Goal: Task Accomplishment & Management: Use online tool/utility

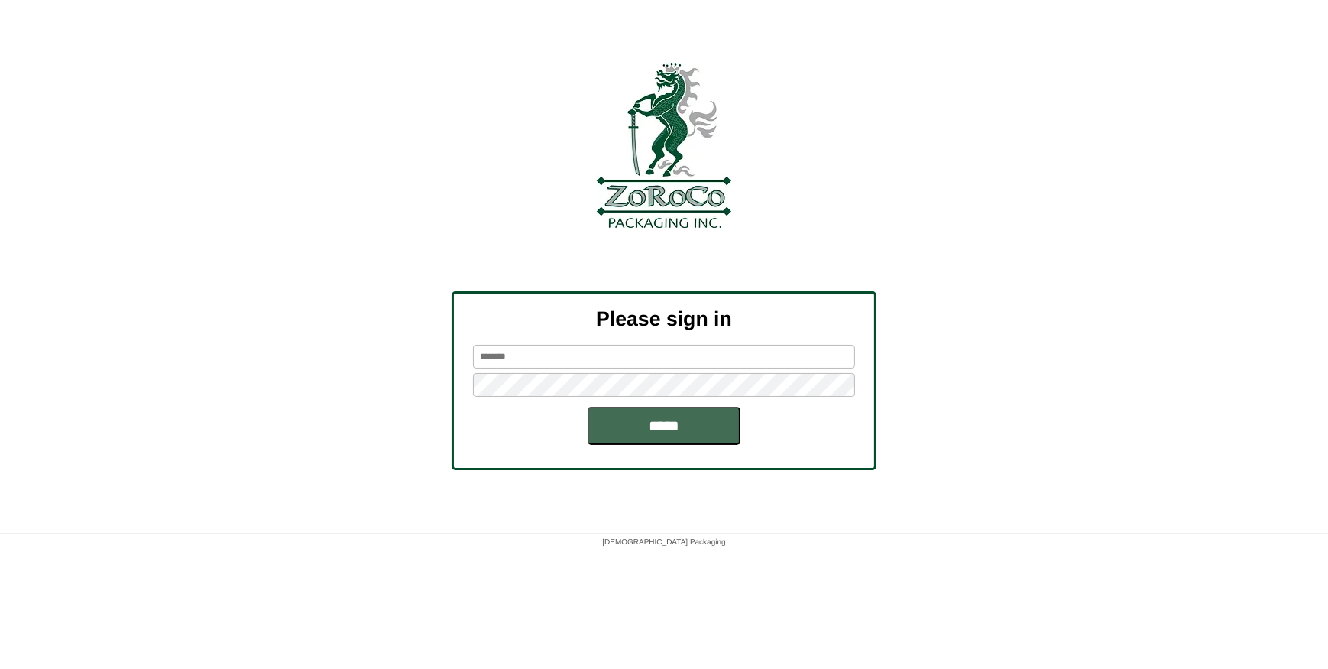
type input "*********"
click at [654, 416] on input "*****" at bounding box center [664, 426] width 153 height 38
type input "*********"
click at [634, 426] on input "*****" at bounding box center [664, 426] width 153 height 38
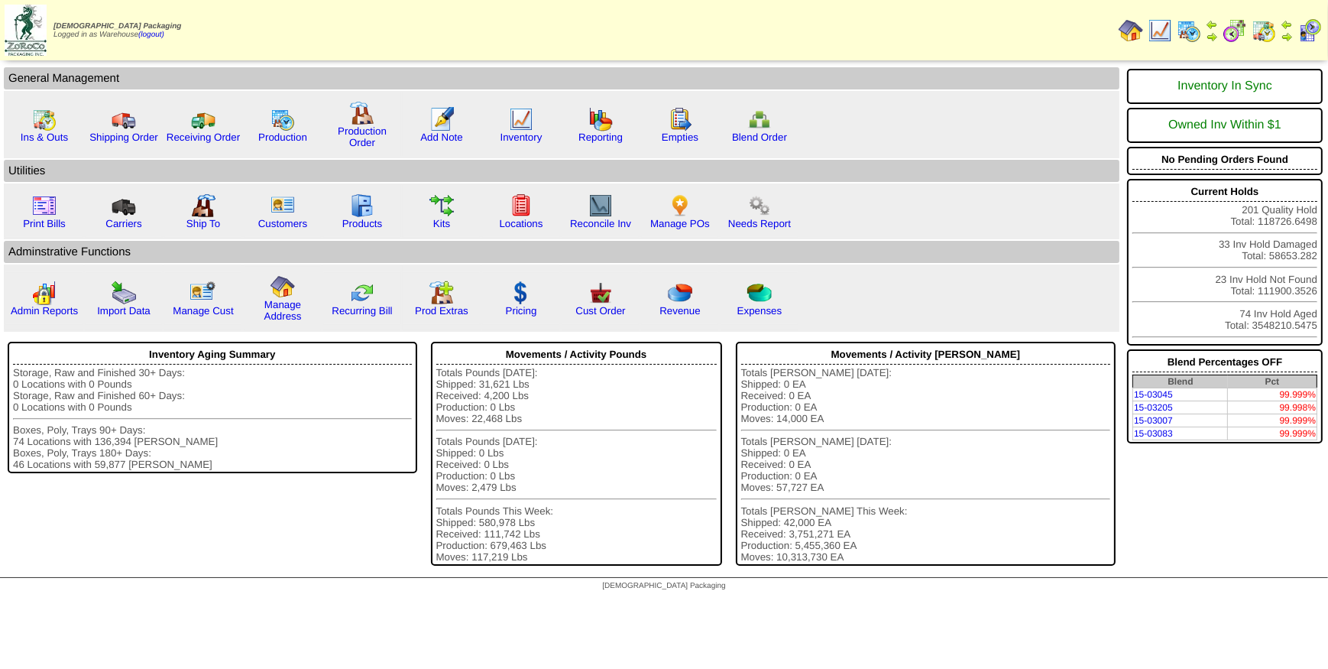
click at [1185, 27] on img at bounding box center [1189, 30] width 24 height 24
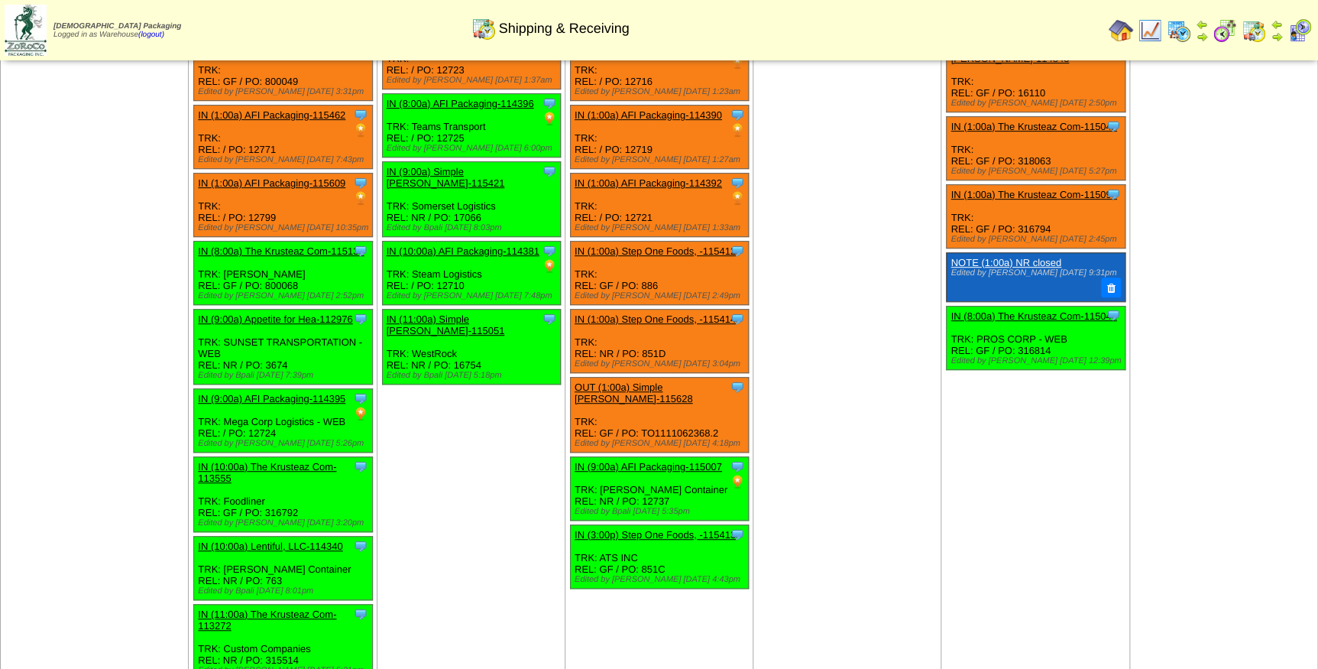
scroll to position [208, 0]
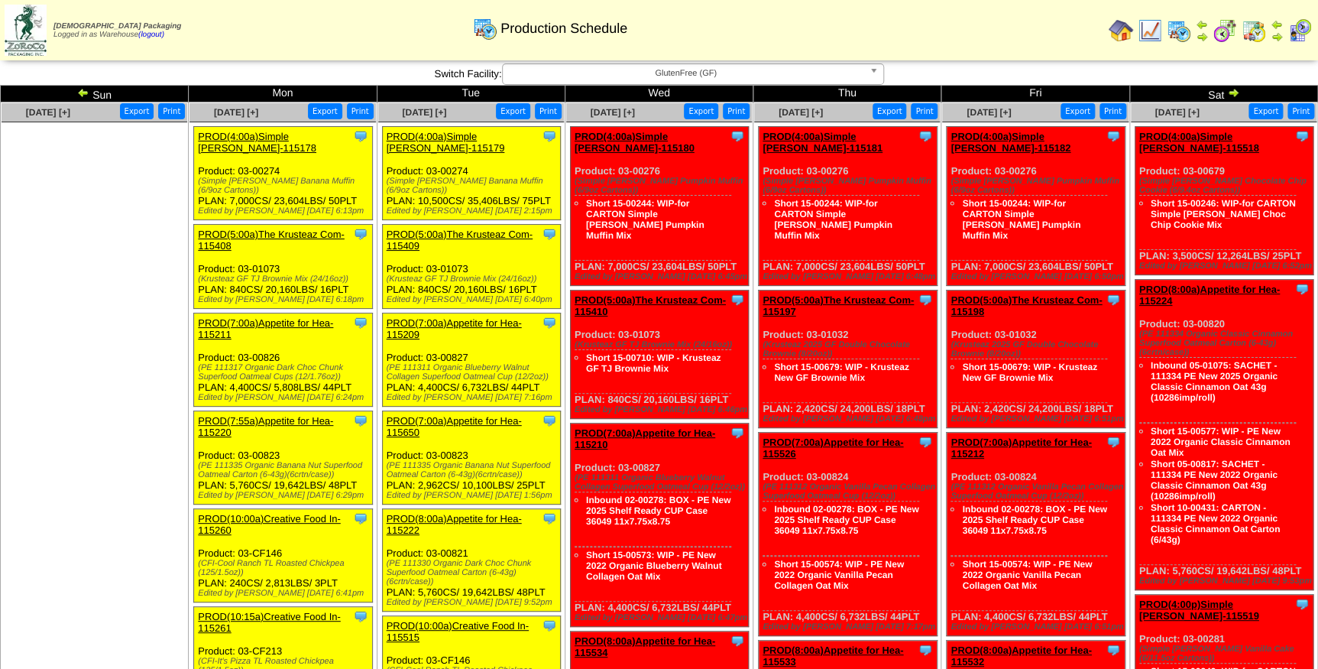
click at [443, 135] on link "PROD(4:00a)Simple Mills-115179" at bounding box center [446, 142] width 118 height 23
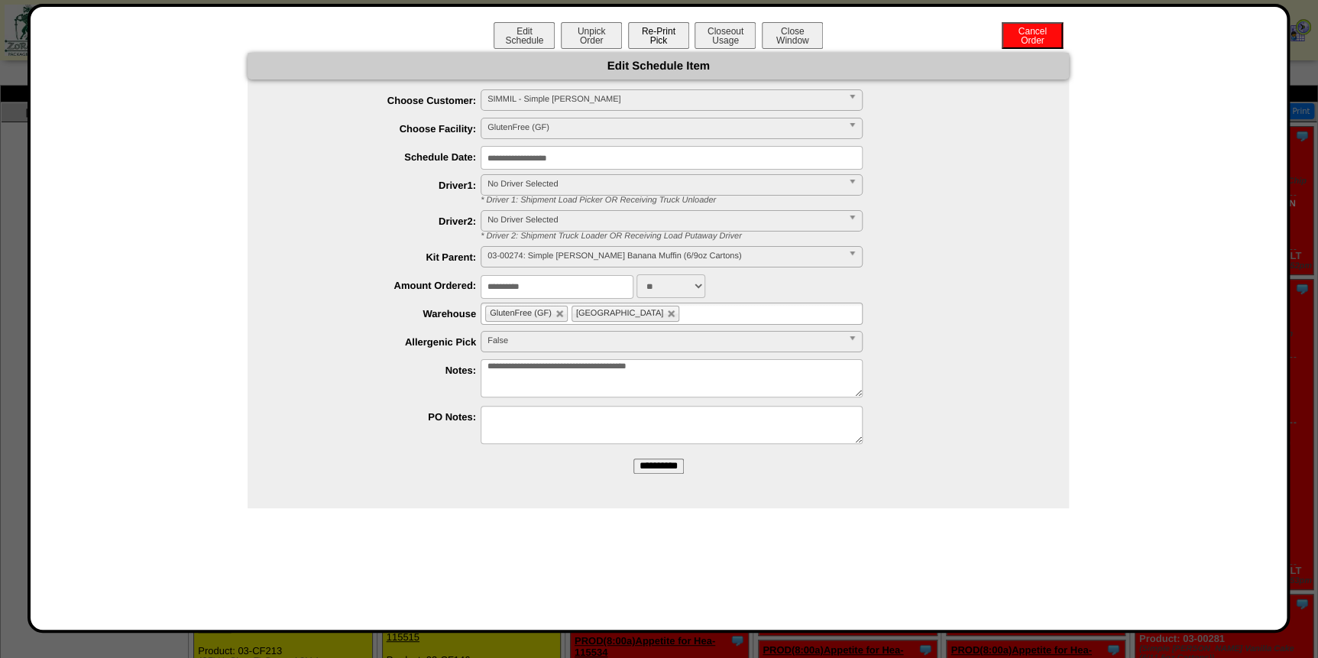
click at [656, 31] on button "Re-Print Pick" at bounding box center [658, 35] width 61 height 27
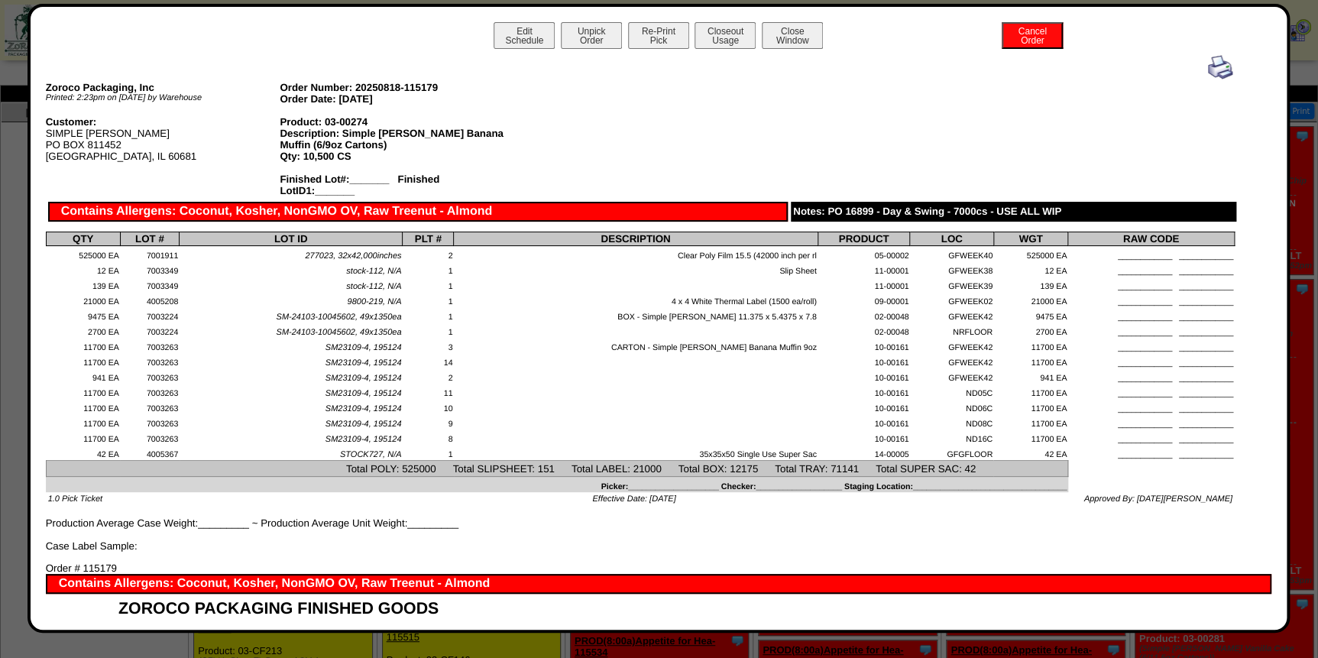
click at [1210, 67] on img at bounding box center [1220, 67] width 24 height 24
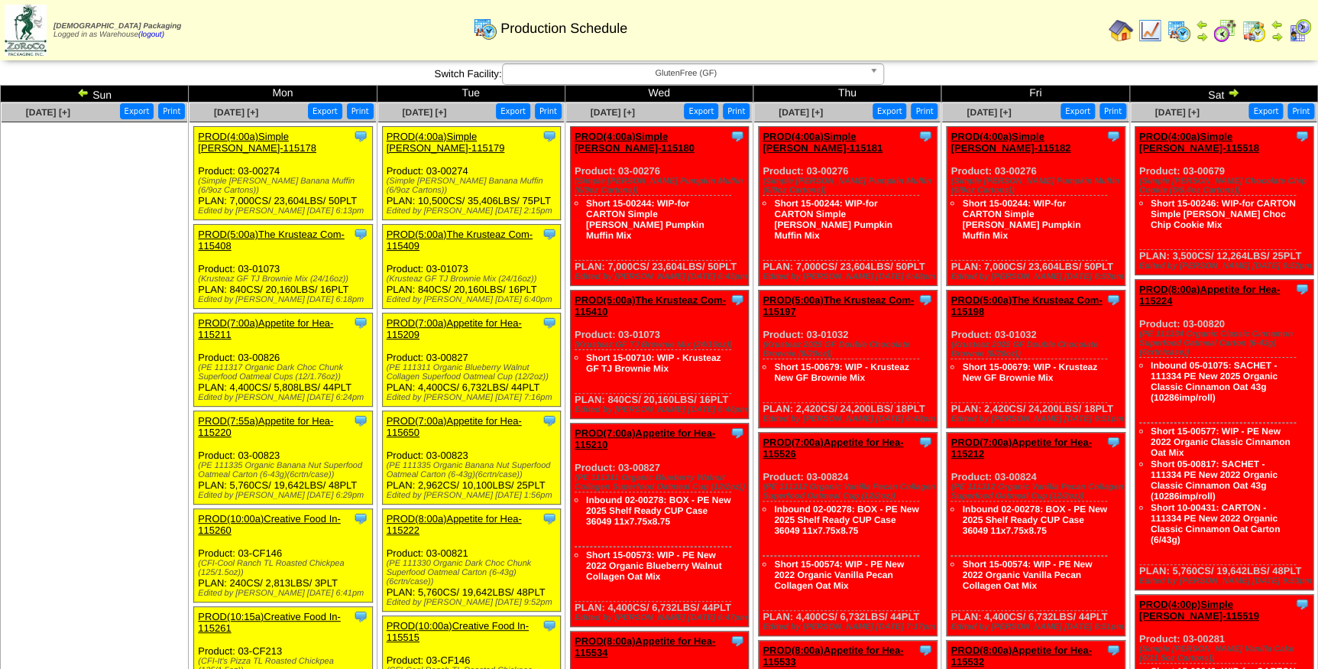
click at [443, 229] on link "PROD(5:00a)The Krusteaz Com-115409" at bounding box center [460, 240] width 146 height 23
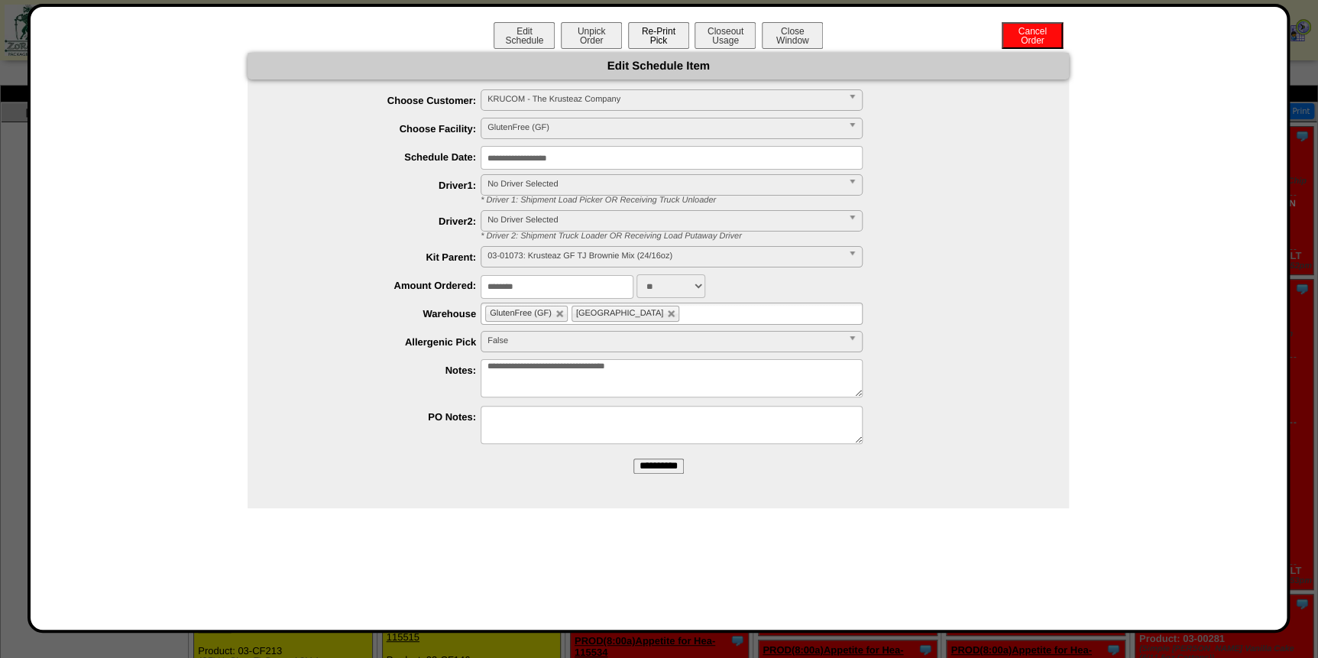
click at [656, 37] on button "Re-Print Pick" at bounding box center [658, 35] width 61 height 27
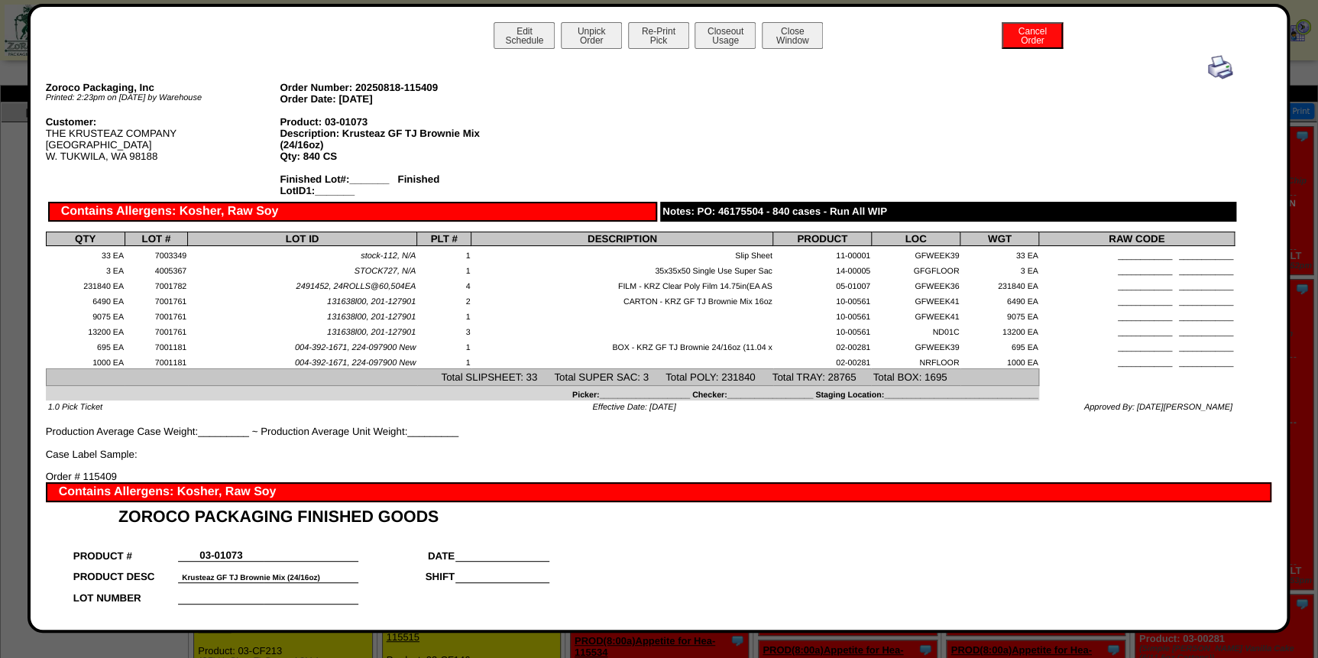
click at [1217, 71] on img at bounding box center [1220, 67] width 24 height 24
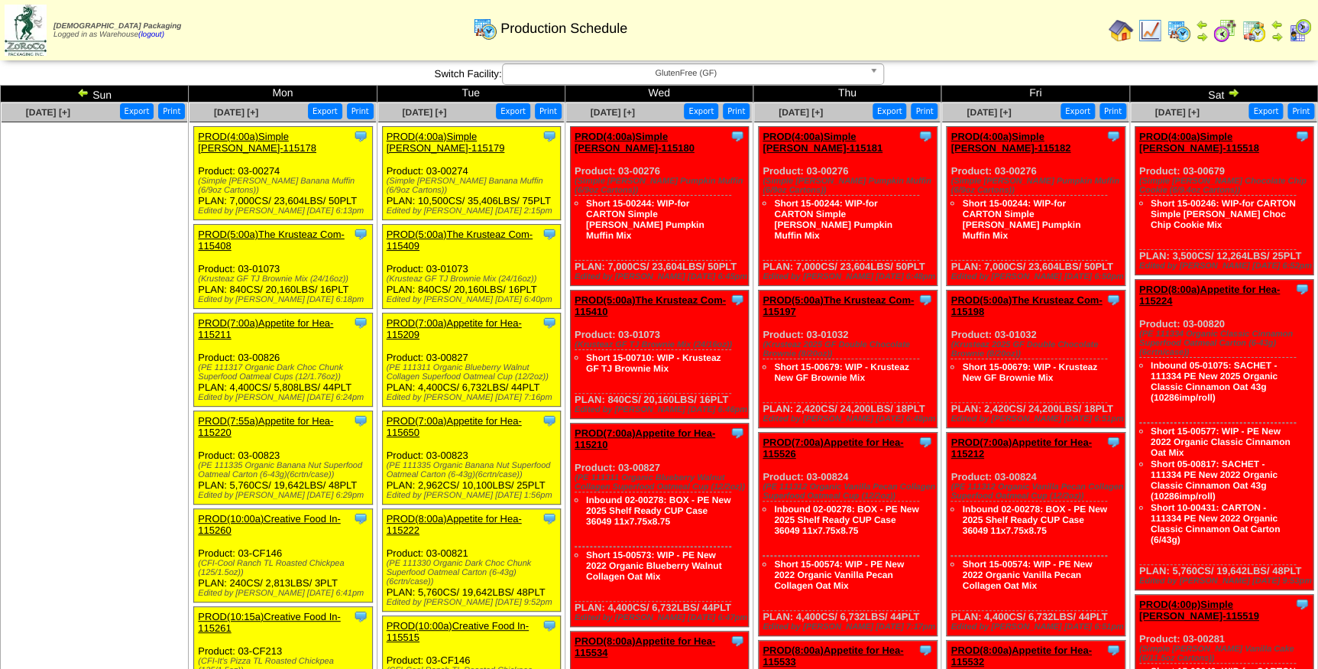
click at [443, 317] on link "PROD(7:00a)Appetite for Hea-115209" at bounding box center [454, 328] width 135 height 23
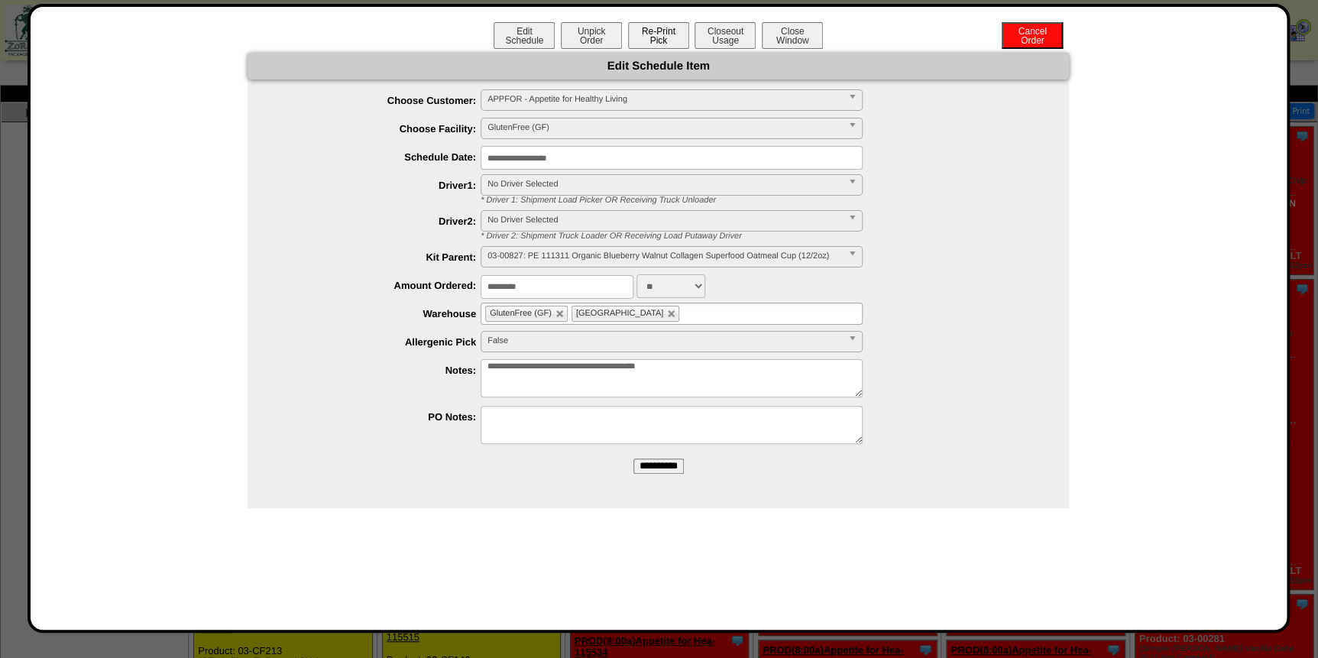
click at [663, 37] on button "Re-Print Pick" at bounding box center [658, 35] width 61 height 27
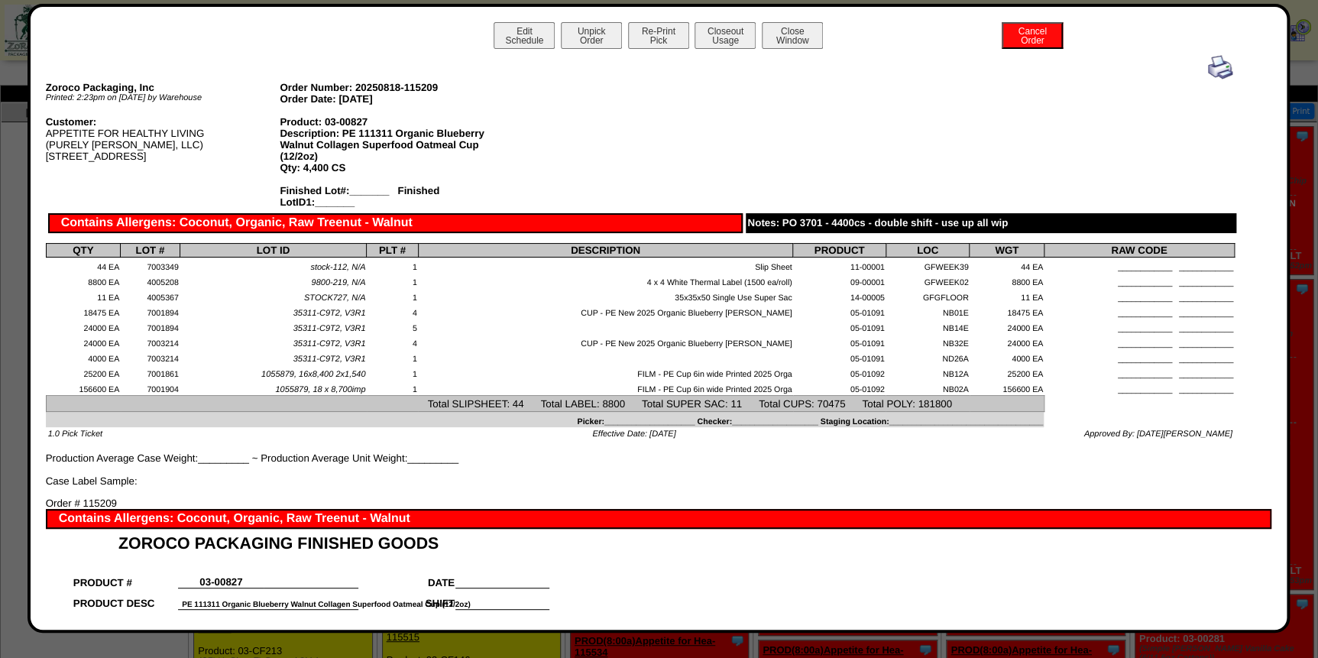
click at [1208, 66] on img at bounding box center [1220, 67] width 24 height 24
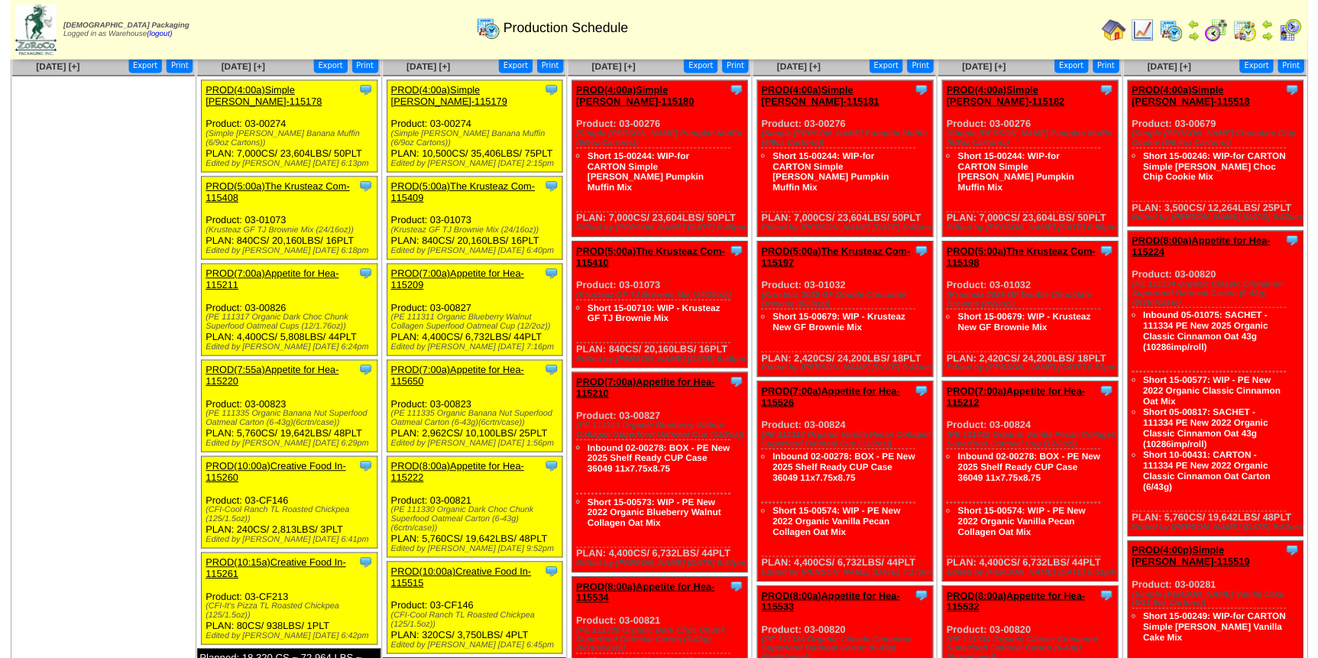
scroll to position [69, 0]
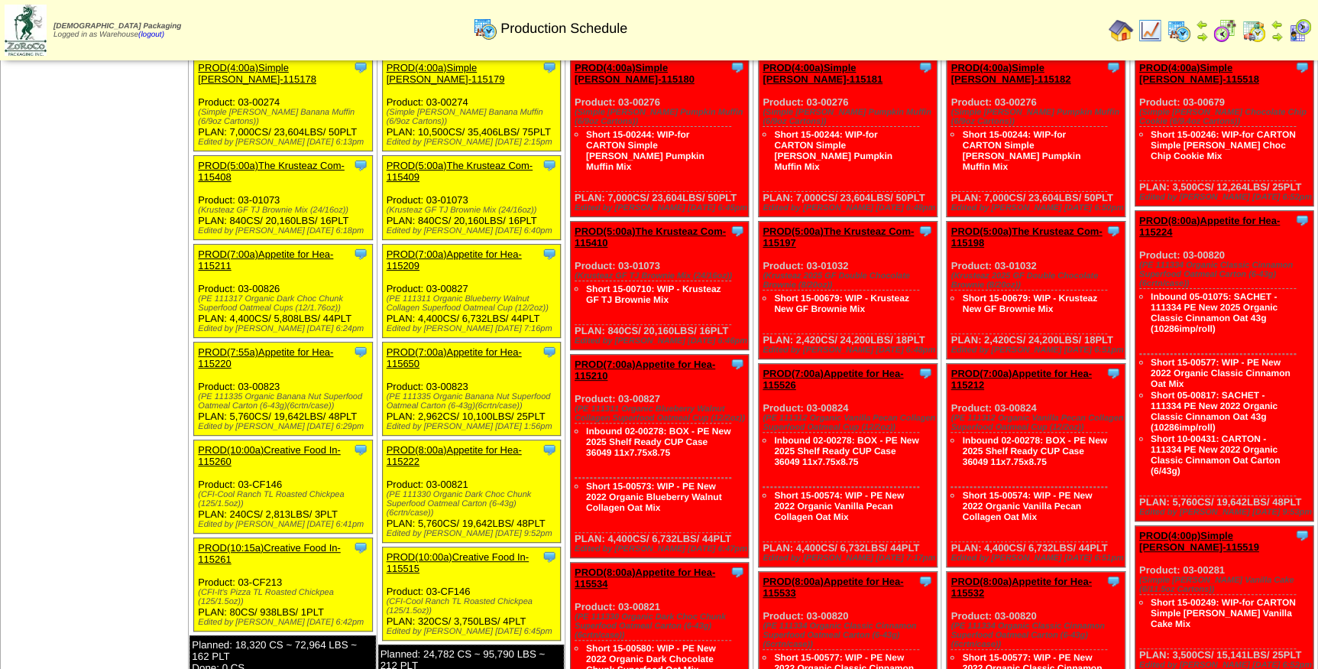
click at [443, 346] on link "PROD(7:00a)Appetite for Hea-115650" at bounding box center [454, 357] width 135 height 23
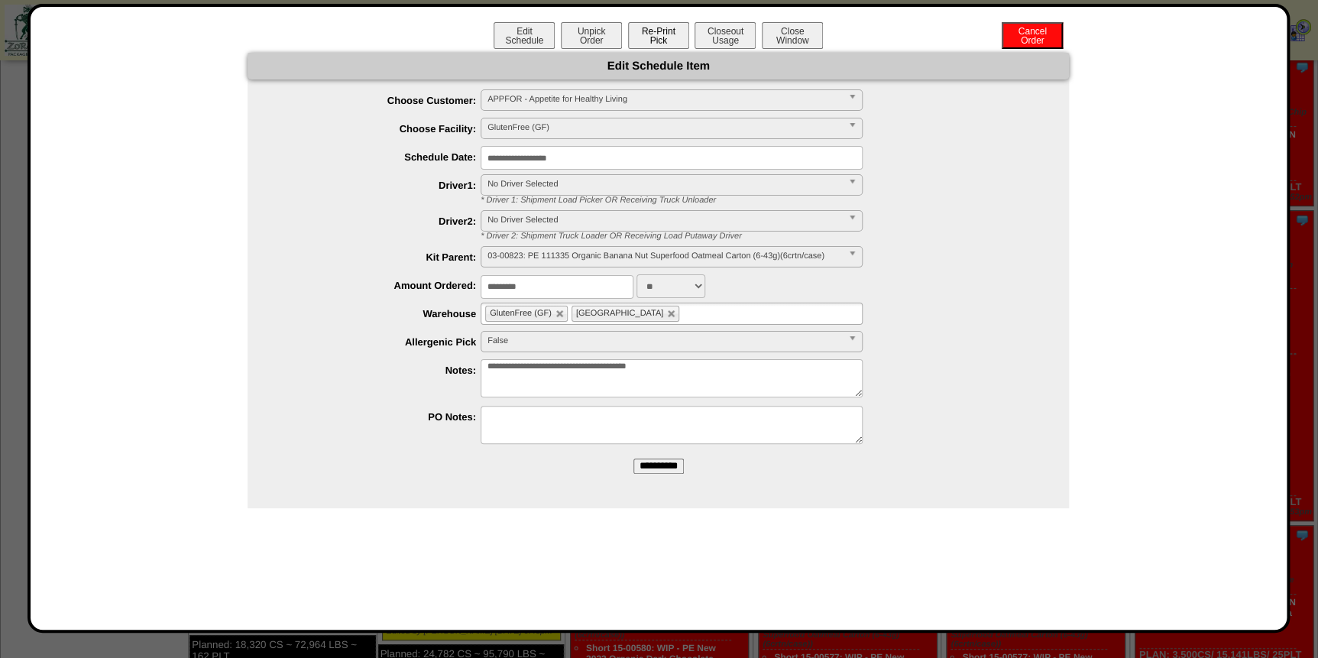
click at [656, 43] on button "Re-Print Pick" at bounding box center [658, 35] width 61 height 27
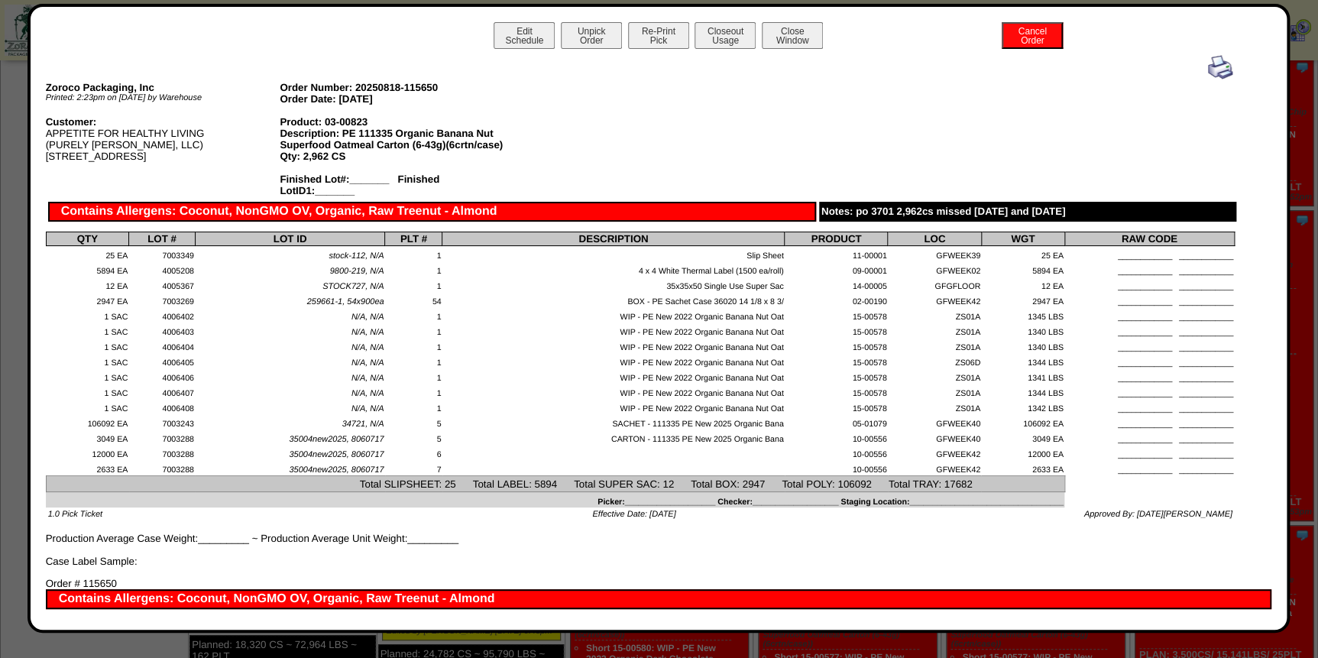
click at [1208, 69] on img at bounding box center [1220, 67] width 24 height 24
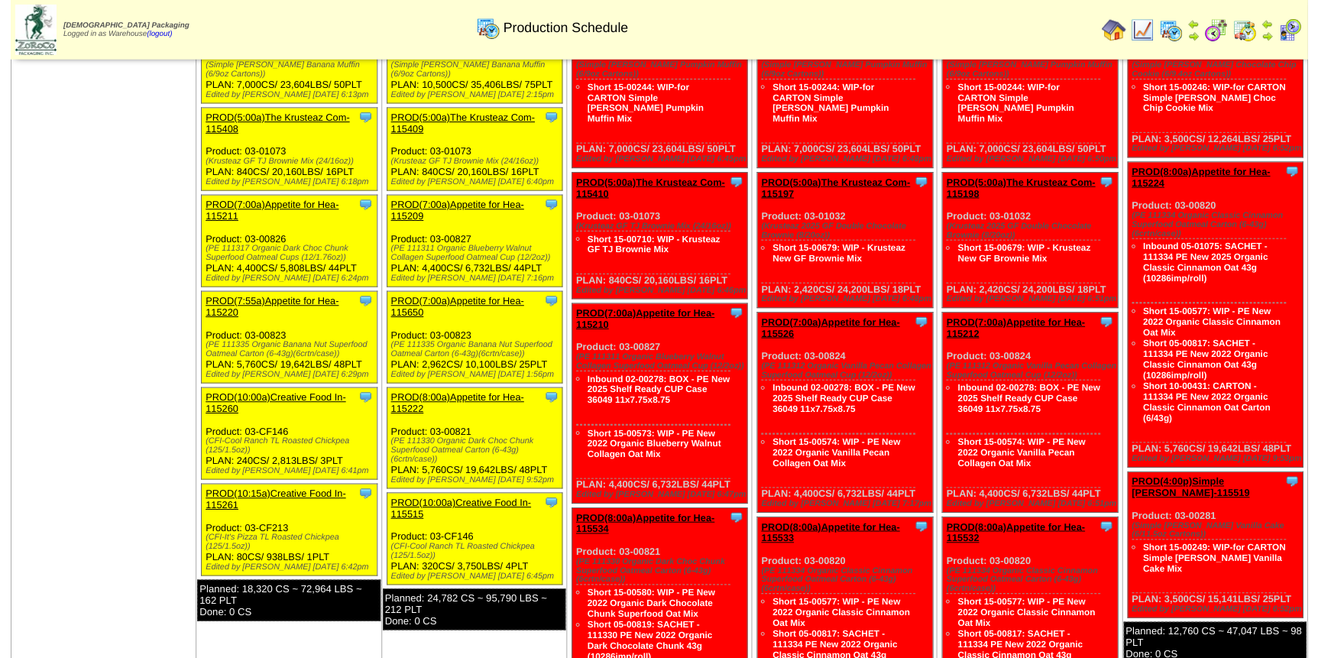
scroll to position [138, 0]
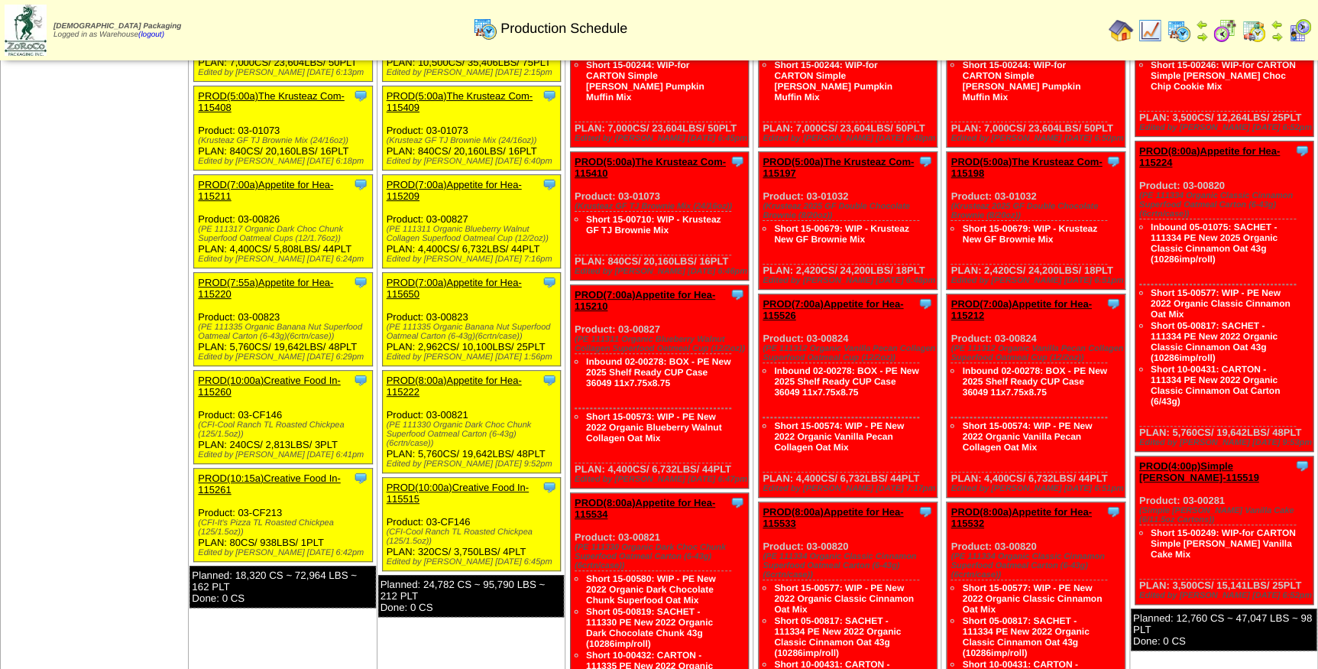
click at [481, 374] on link "PROD(8:00a)Appetite for Hea-115222" at bounding box center [454, 385] width 135 height 23
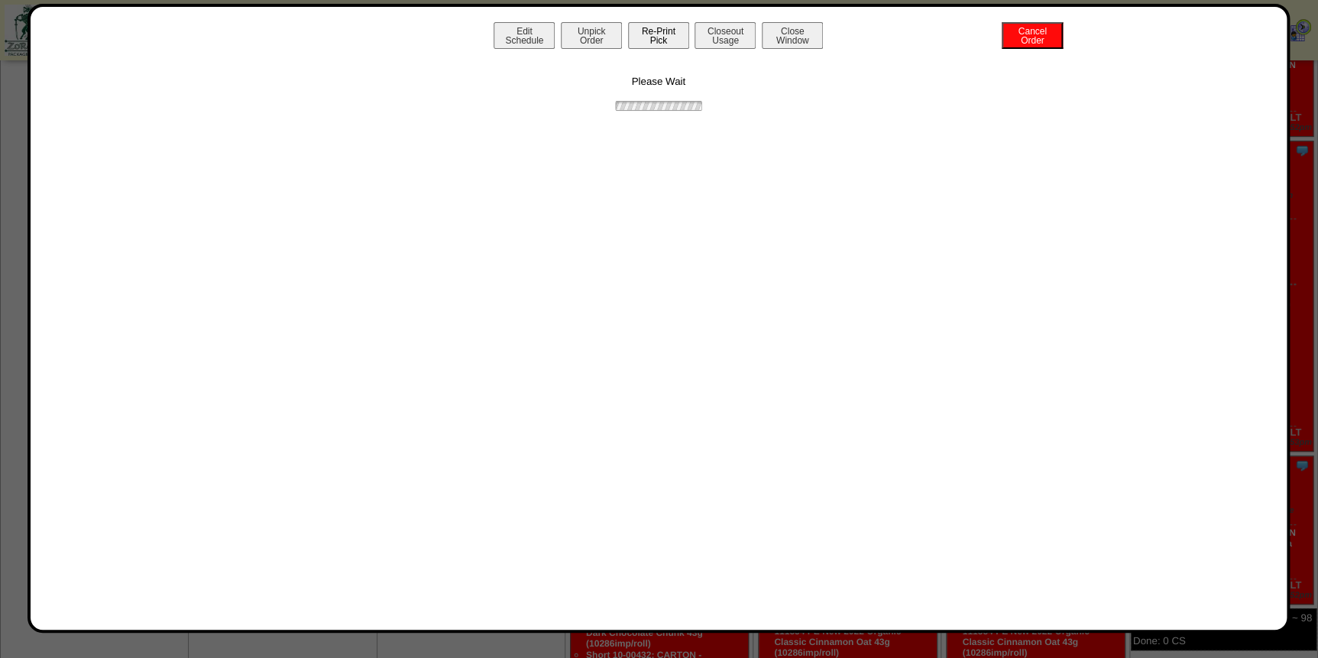
click at [660, 35] on button "Re-Print Pick" at bounding box center [658, 35] width 61 height 27
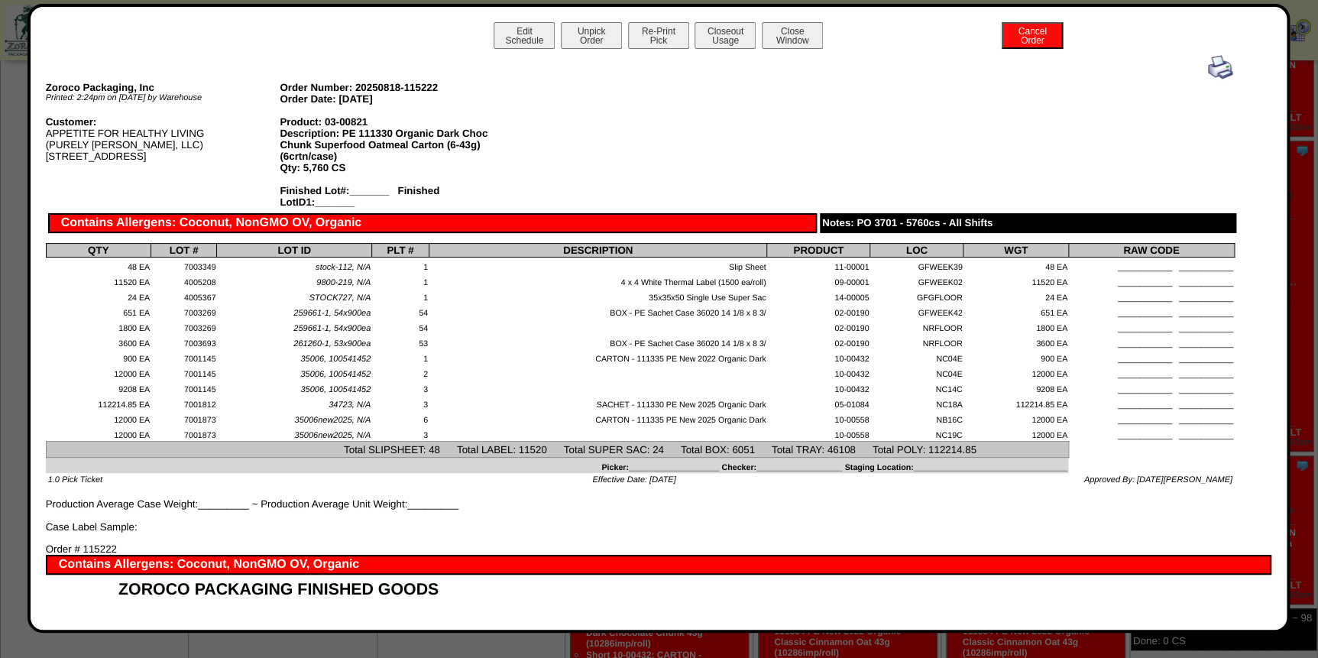
click at [1208, 69] on img at bounding box center [1220, 67] width 24 height 24
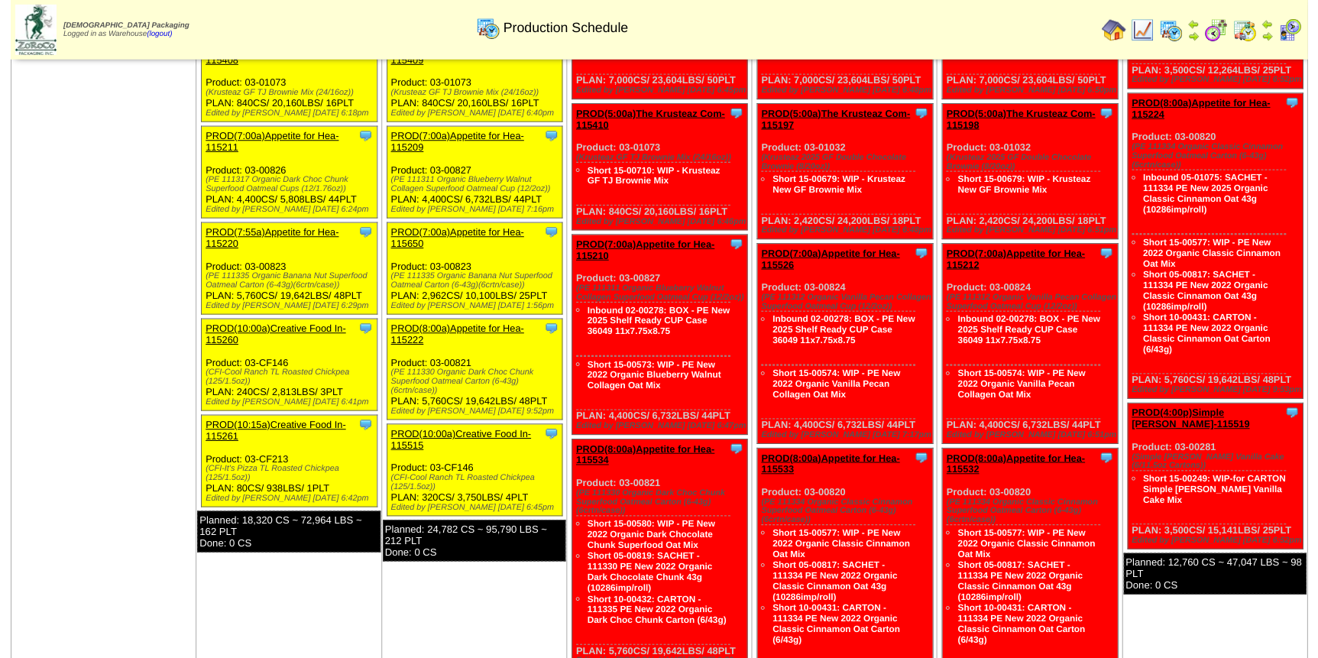
scroll to position [208, 0]
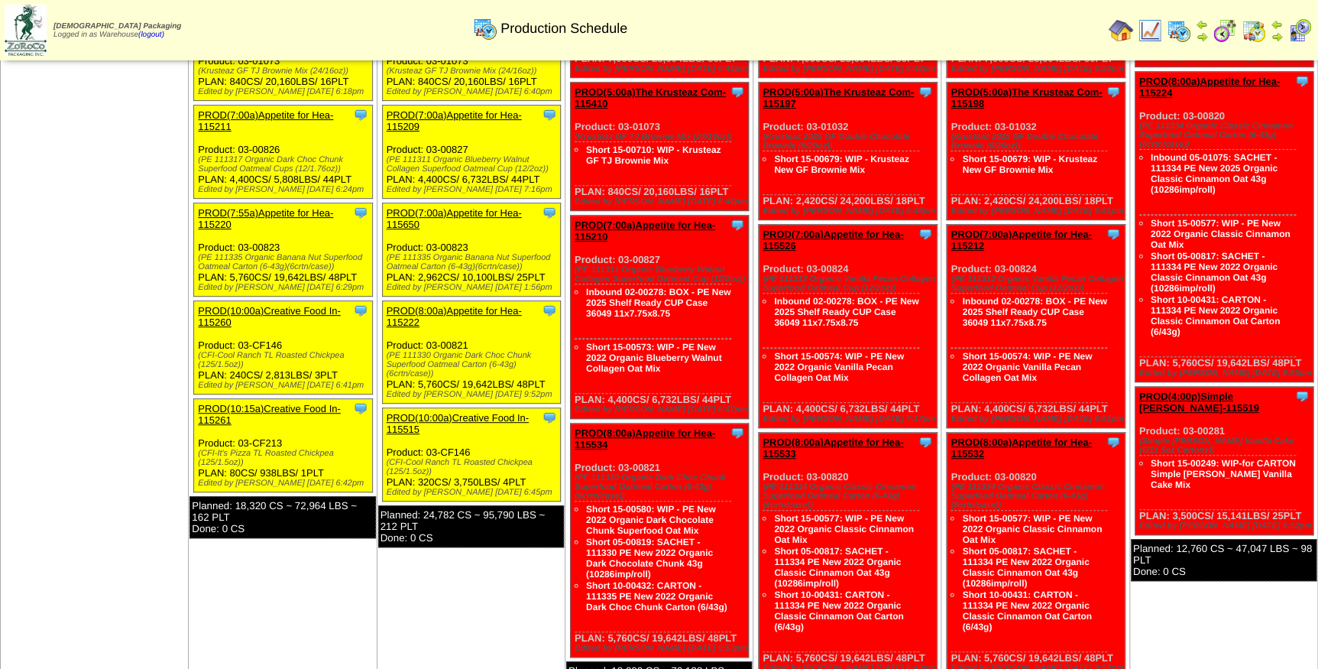
click at [452, 412] on link "PROD(10:00a)Creative Food In-115515" at bounding box center [458, 423] width 142 height 23
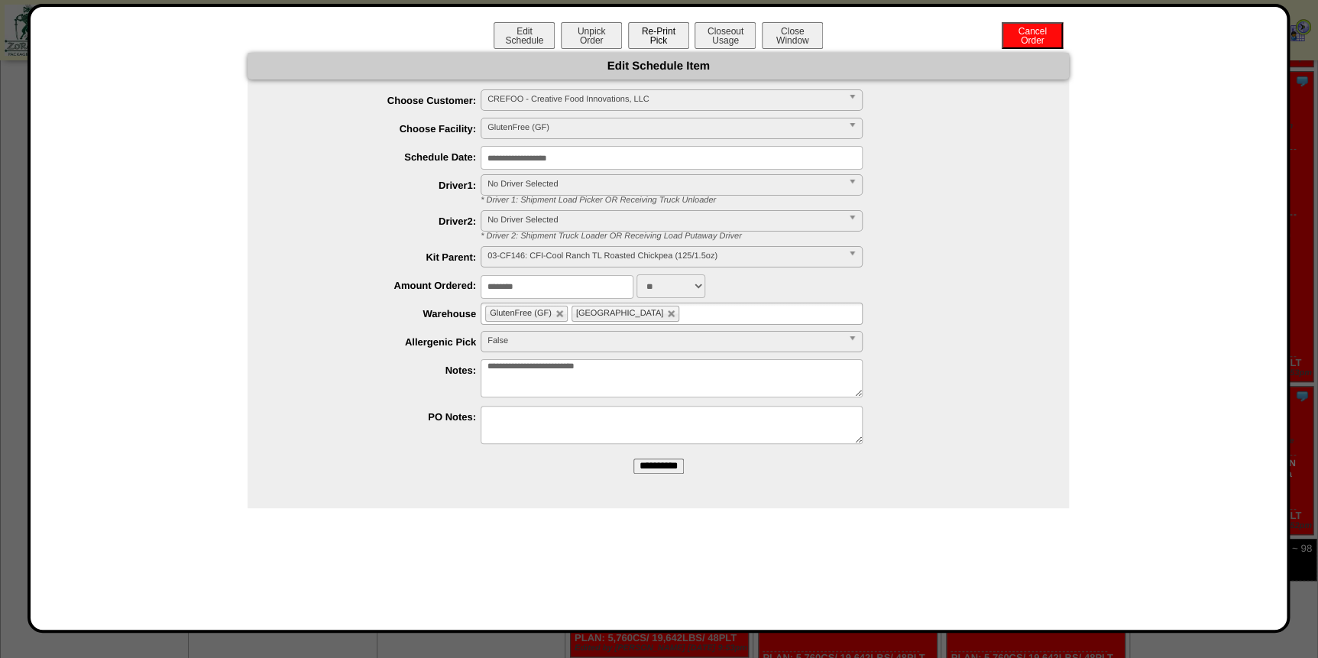
click at [667, 39] on button "Re-Print Pick" at bounding box center [658, 35] width 61 height 27
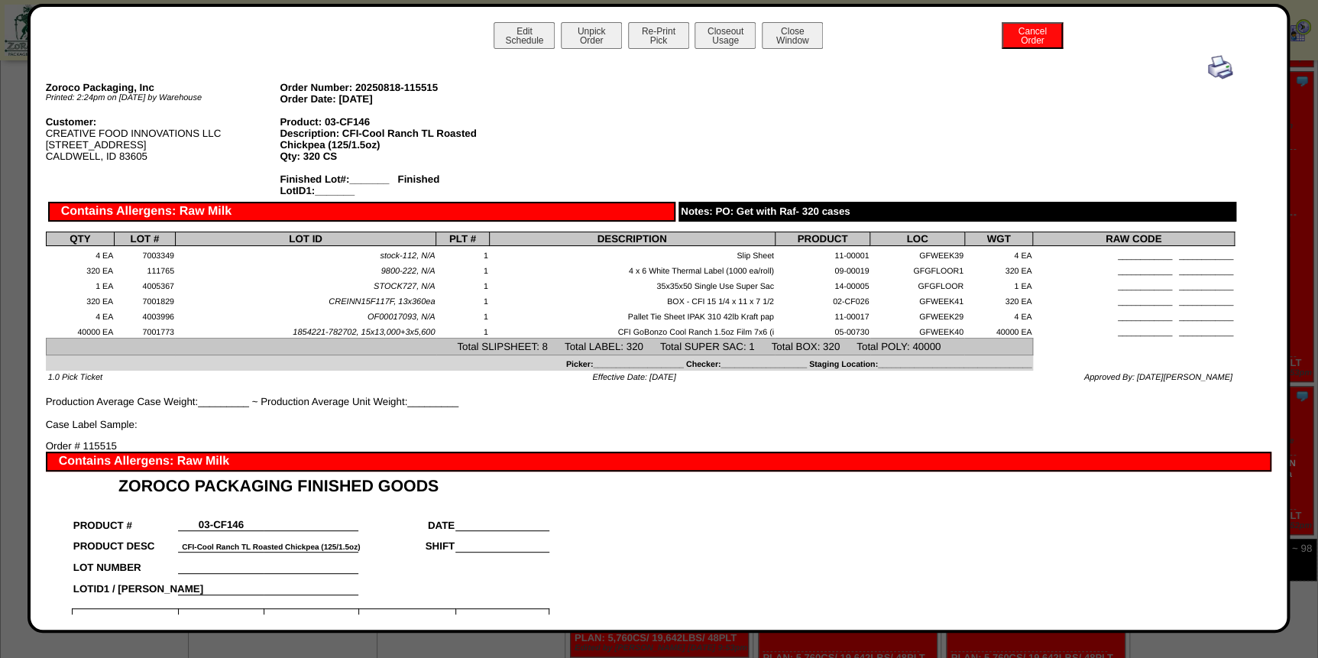
click at [1215, 69] on img at bounding box center [1220, 67] width 24 height 24
